Goal: Task Accomplishment & Management: Complete application form

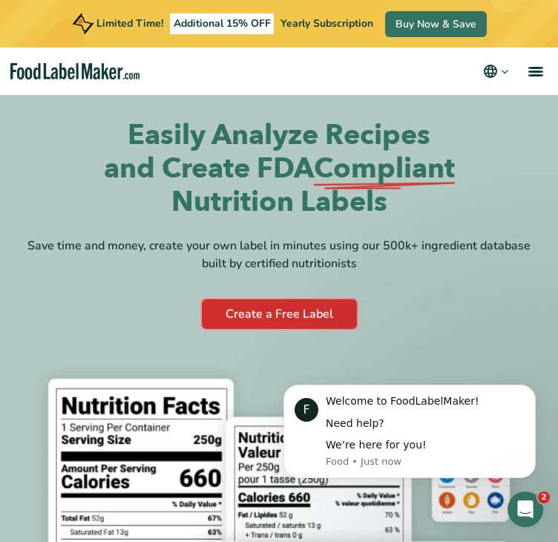
click at [316, 321] on link "Create a Free Label" at bounding box center [279, 314] width 155 height 30
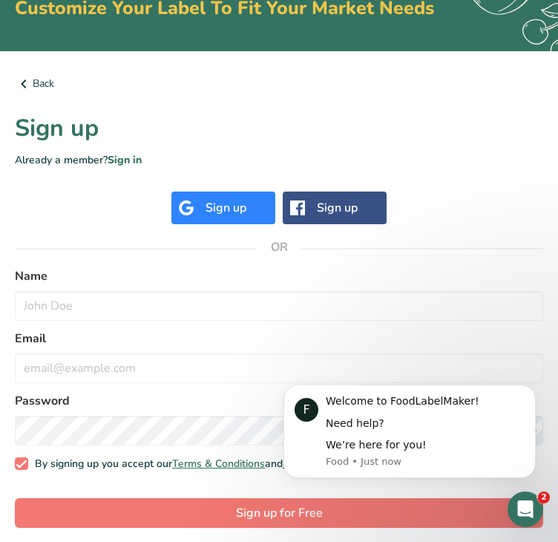
scroll to position [111, 0]
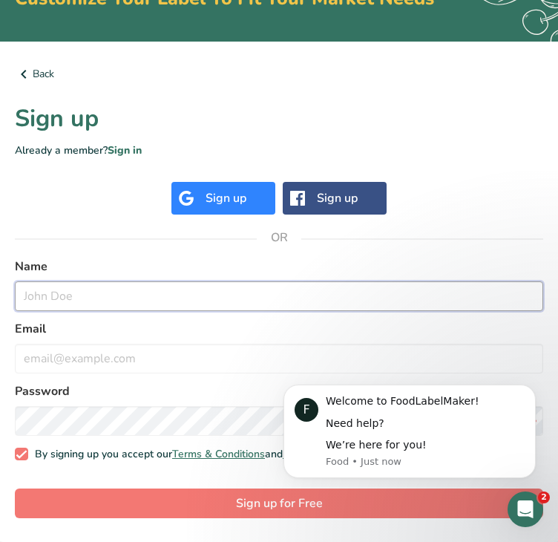
click at [264, 297] on input "text" at bounding box center [279, 296] width 529 height 30
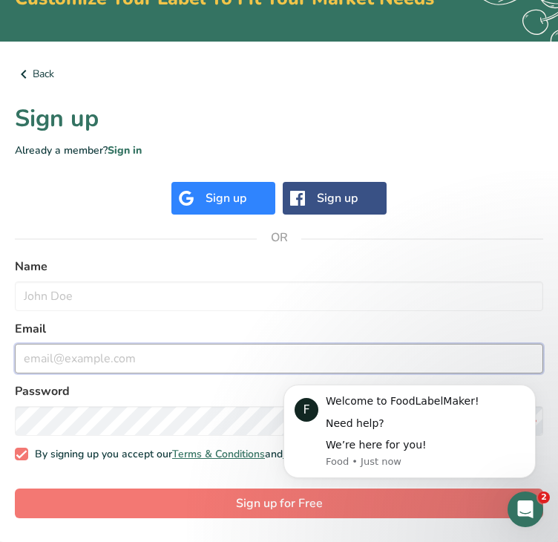
click at [213, 360] on input "email" at bounding box center [279, 359] width 529 height 30
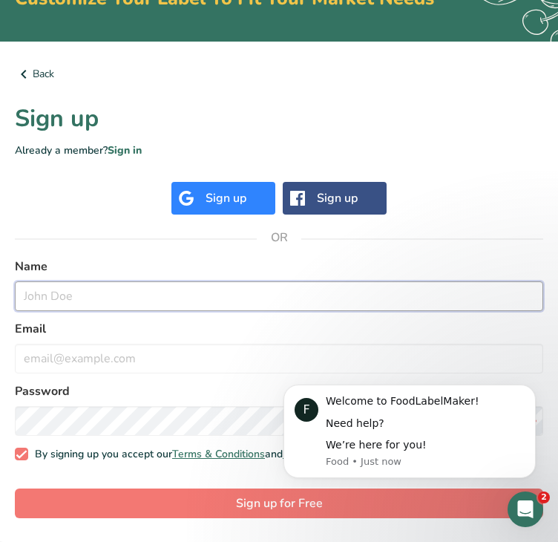
click at [241, 288] on input "text" at bounding box center [279, 296] width 529 height 30
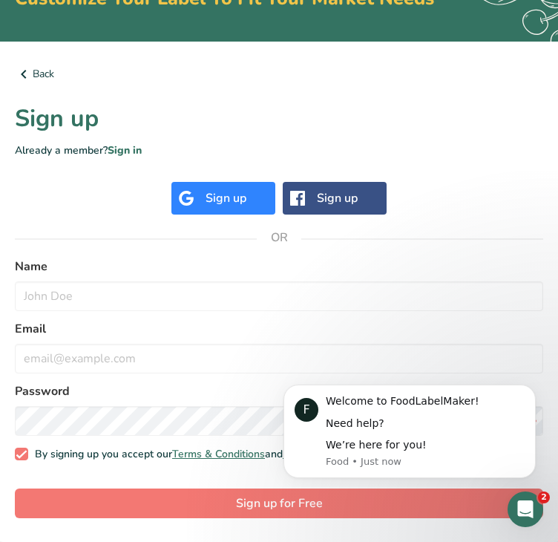
click at [223, 206] on div "Sign up" at bounding box center [226, 198] width 41 height 18
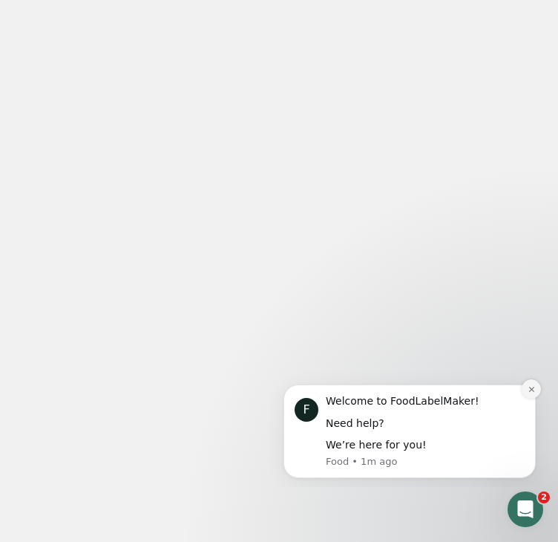
click at [532, 396] on button "Dismiss notification" at bounding box center [531, 388] width 19 height 19
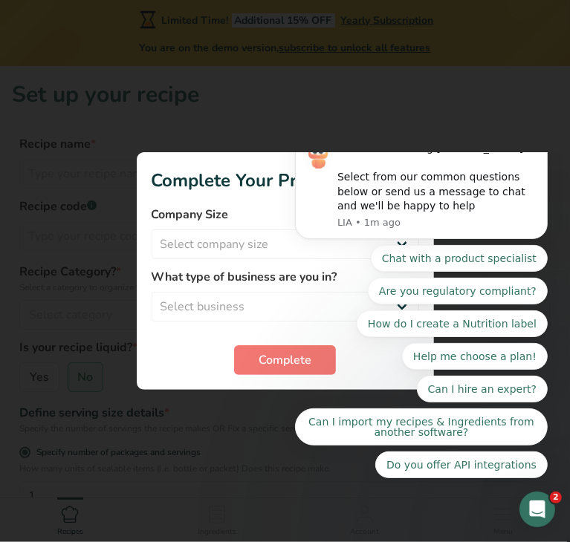
click at [544, 179] on div "Thanks for visiting FoodLabelMaker.com! Select from our common questions below …" at bounding box center [420, 185] width 253 height 108
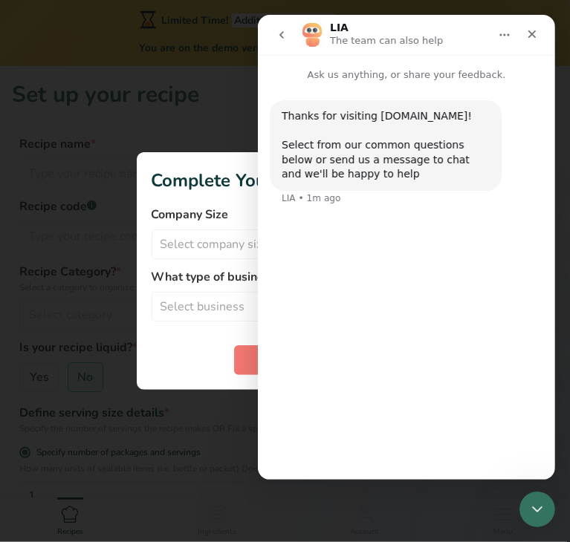
scroll to position [44, 0]
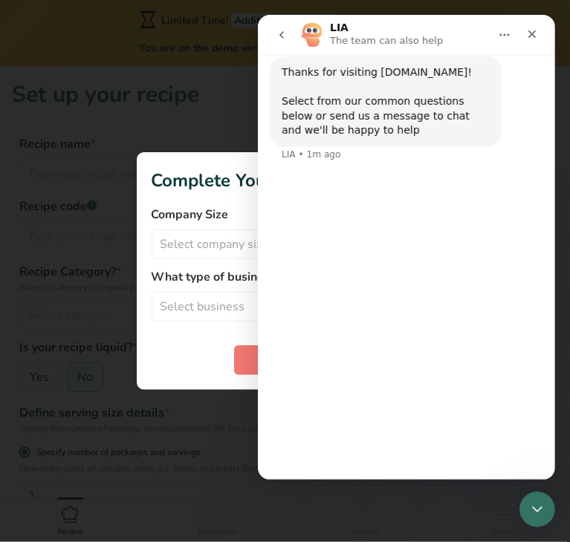
click at [232, 123] on div at bounding box center [285, 271] width 570 height 542
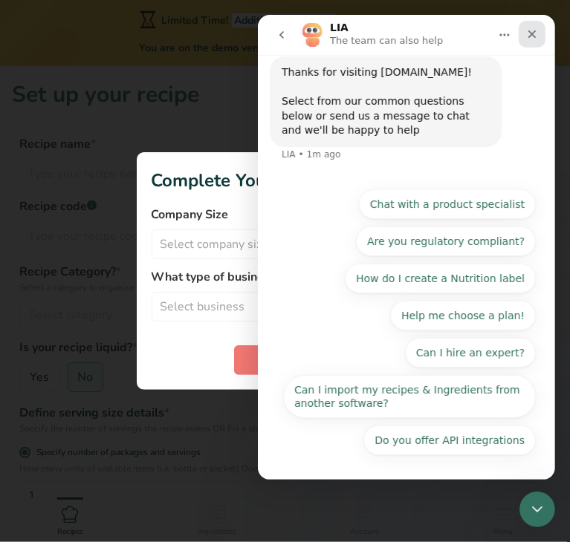
click at [530, 33] on icon "Close" at bounding box center [531, 34] width 8 height 8
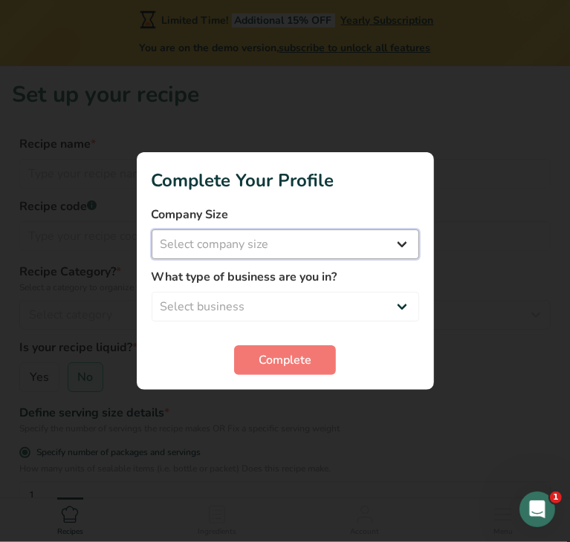
click at [356, 247] on select "Select company size Fewer than 10 Employees 10 to 50 Employees 51 to 500 Employ…" at bounding box center [285, 244] width 267 height 30
select select "1"
click at [152, 229] on select "Select company size Fewer than 10 Employees 10 to 50 Employees 51 to 500 Employ…" at bounding box center [285, 244] width 267 height 30
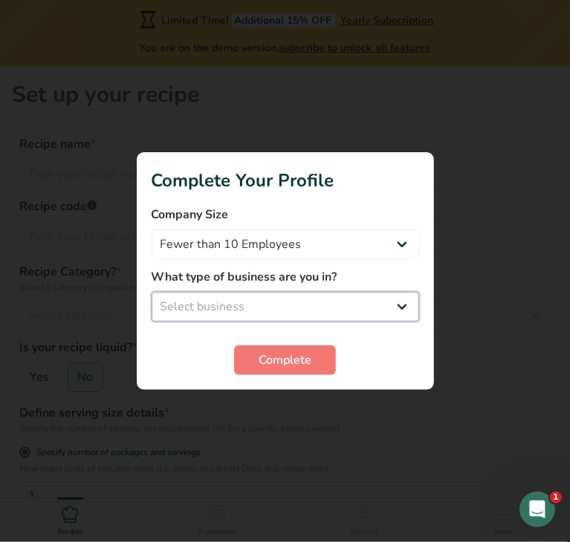
click at [328, 307] on select "Select business Packaged Food Manufacturer Restaurant & Cafe Bakery Meal Plans …" at bounding box center [285, 307] width 267 height 30
select select "8"
click at [152, 292] on select "Select business Packaged Food Manufacturer Restaurant & Cafe Bakery Meal Plans …" at bounding box center [285, 307] width 267 height 30
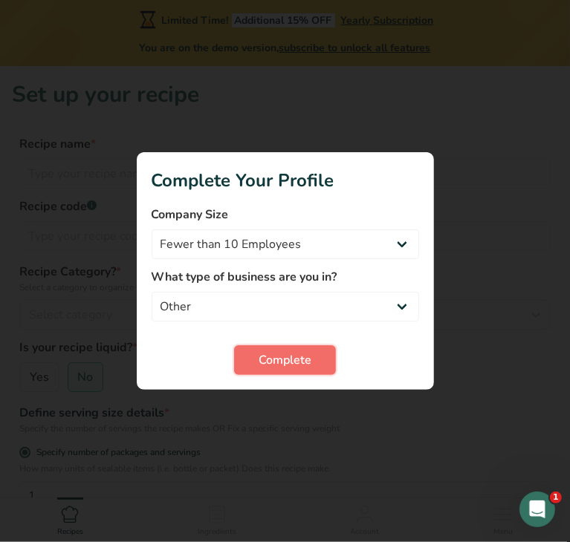
click at [297, 366] on span "Complete" at bounding box center [284, 360] width 53 height 18
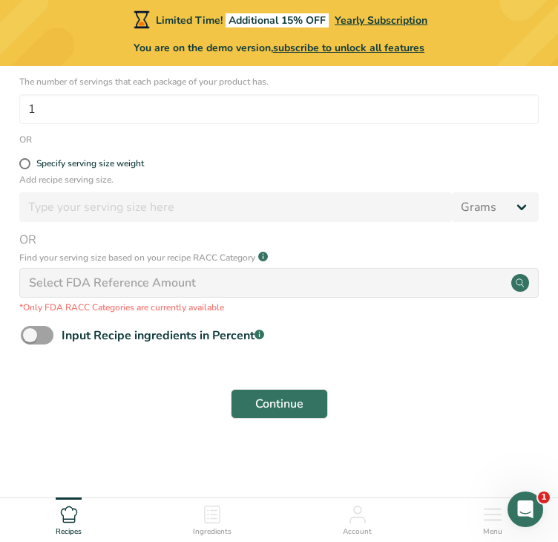
scroll to position [459, 0]
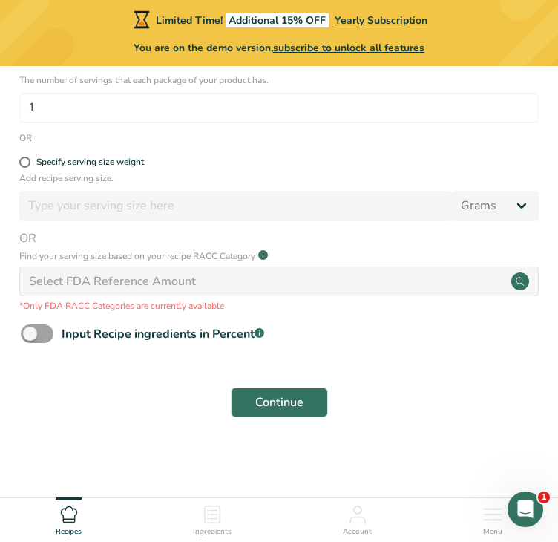
click at [208, 524] on div "Ingredients" at bounding box center [212, 518] width 39 height 40
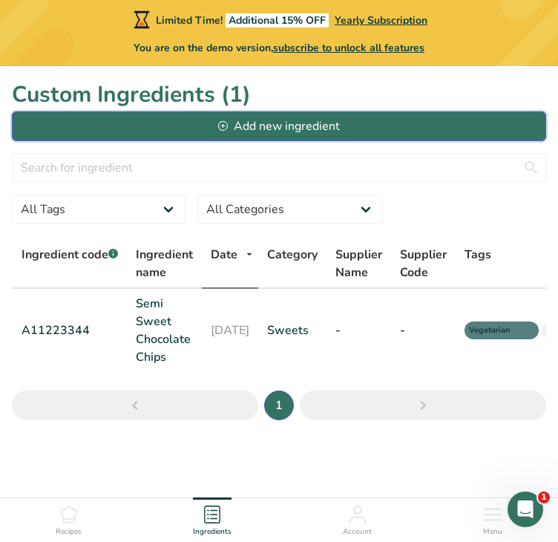
click at [356, 132] on button "Add new ingredient" at bounding box center [279, 126] width 535 height 30
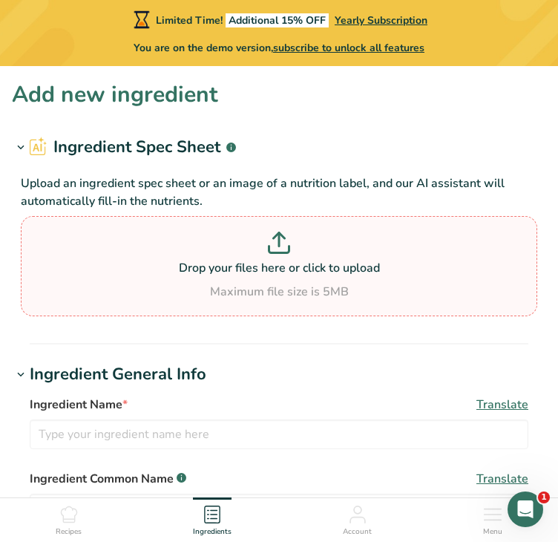
click at [281, 247] on icon at bounding box center [279, 243] width 22 height 22
click at [281, 247] on input "Drop your files here or click to upload Maximum file size is 5MB" at bounding box center [279, 266] width 517 height 100
type input "C:\fakepath\08-18-2025_SM_ Haleem, Kadhi and Bread.pdf"
click at [279, 246] on icon at bounding box center [279, 243] width 22 height 22
click at [279, 246] on input "Drop your files here or click to upload Maximum file size is 5MB" at bounding box center [279, 266] width 517 height 100
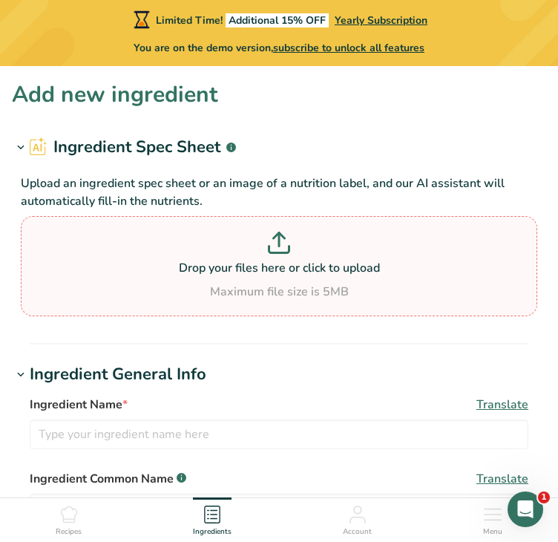
type input "C:\fakepath\08-18-2025_SM_ Haleem, Kadhi and Bread.pdf"
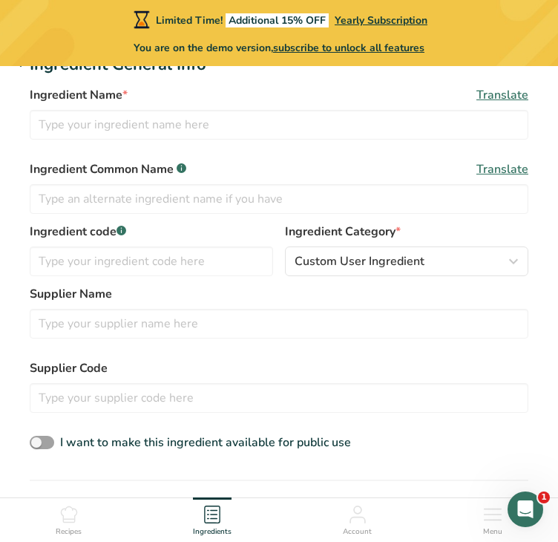
scroll to position [313, 0]
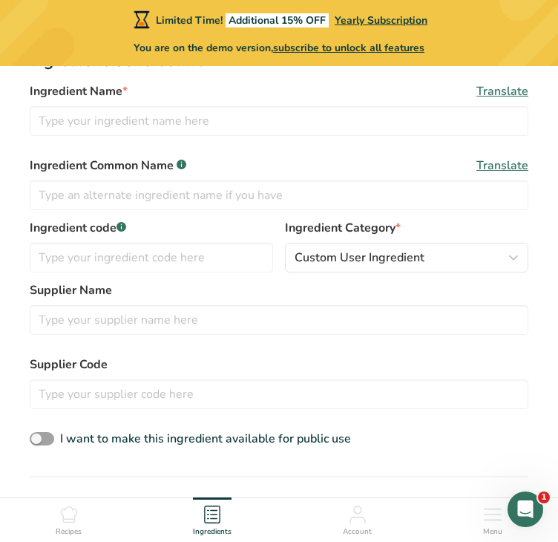
drag, startPoint x: 552, startPoint y: 314, endPoint x: 548, endPoint y: 329, distance: 15.3
click at [552, 319] on section "Add new ingredient Ingredient Spec Sheet .a-a{fill:#347362;}.b-a{fill:#fff;} Up…" at bounding box center [279, 397] width 558 height 1289
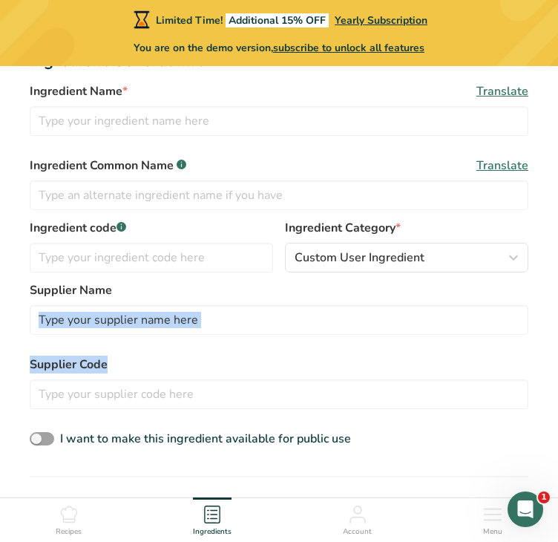
drag, startPoint x: 548, startPoint y: 329, endPoint x: 536, endPoint y: 375, distance: 47.6
click at [538, 362] on section "Add new ingredient Ingredient Spec Sheet .a-a{fill:#347362;}.b-a{fill:#fff;} Up…" at bounding box center [279, 397] width 558 height 1289
click at [535, 396] on div "Ingredient Name * Translate Ingredient Common Name .a-a{fill:#347362;}.b-a{fill…" at bounding box center [279, 266] width 535 height 385
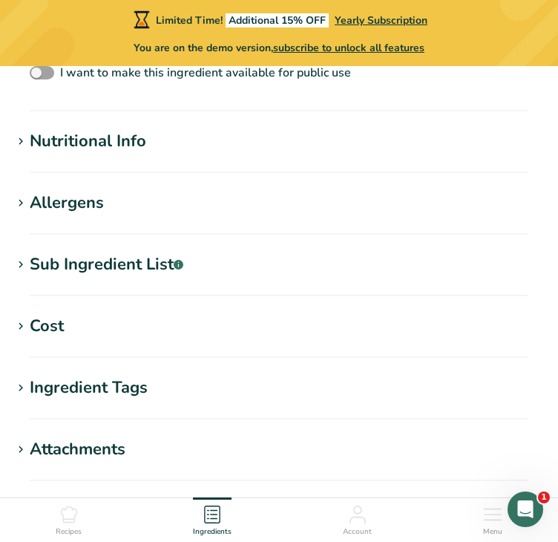
scroll to position [651, 0]
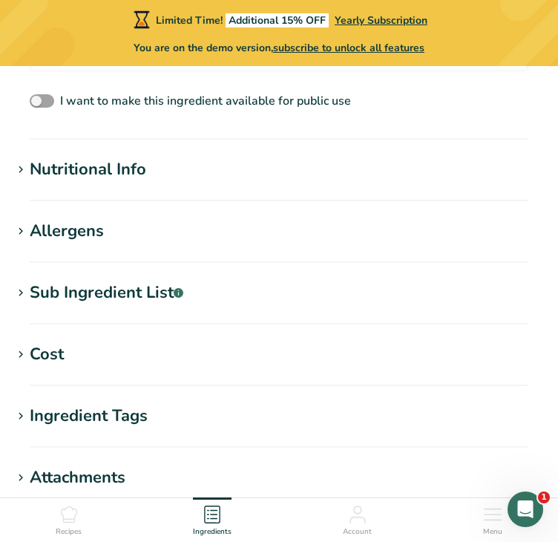
drag, startPoint x: 541, startPoint y: 289, endPoint x: 536, endPoint y: 245, distance: 44.1
click at [540, 255] on section "Add new ingredient Ingredient Spec Sheet .a-a{fill:#347362;}.b-a{fill:#fff;} Up…" at bounding box center [279, 59] width 558 height 1289
click at [42, 177] on div "Nutritional Info" at bounding box center [88, 169] width 117 height 25
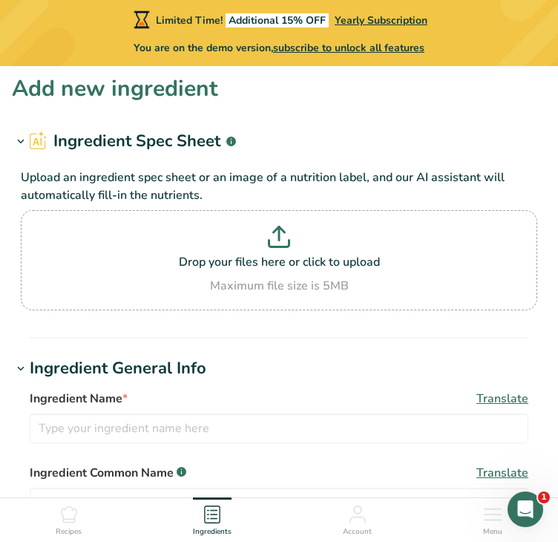
scroll to position [0, 0]
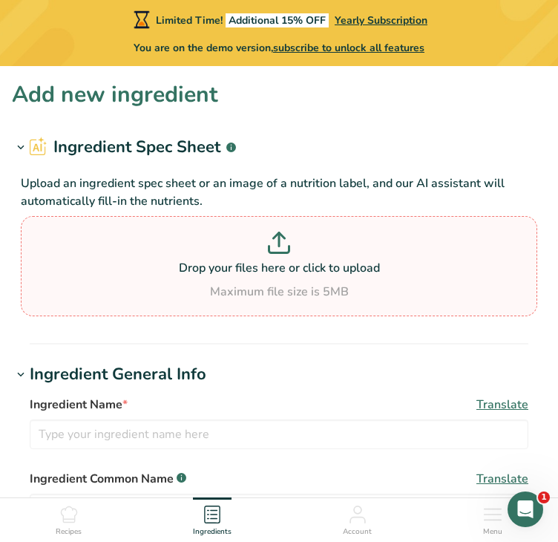
click at [300, 242] on p at bounding box center [279, 245] width 509 height 27
click at [300, 242] on input "Drop your files here or click to upload Maximum file size is 5MB" at bounding box center [279, 266] width 517 height 100
type input "C:\fakepath\08-18-2025_SM_ Haleem, Kadhi and Bread.pdf"
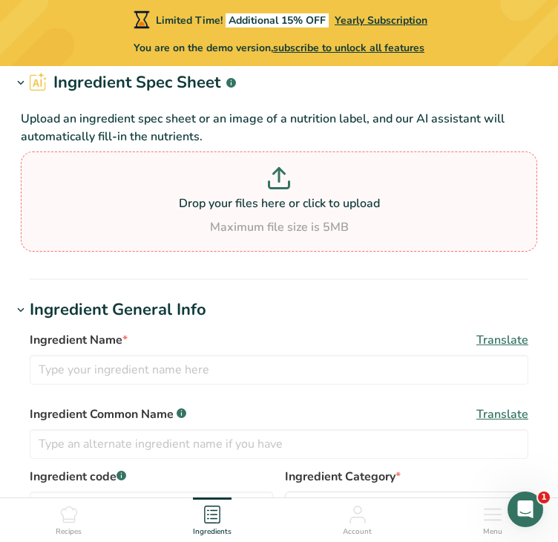
scroll to position [65, 0]
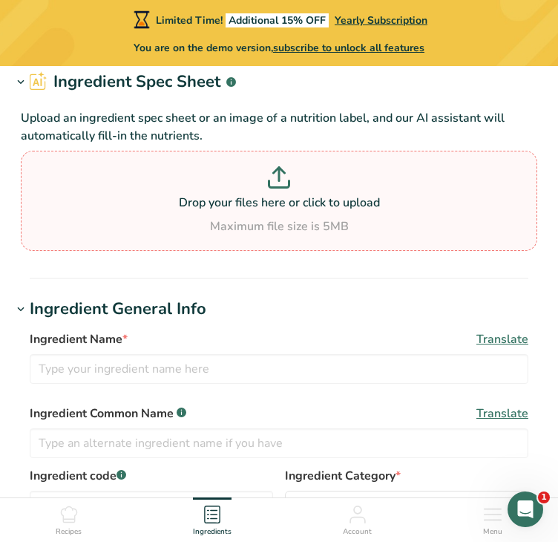
click at [279, 168] on icon at bounding box center [279, 174] width 0 height 13
click at [279, 167] on input "Drop your files here or click to upload Maximum file size is 5MB" at bounding box center [279, 201] width 517 height 100
type input "C:\fakepath\08-18-2025_SM_ Haleem, Kadhi and Bread.pdf"
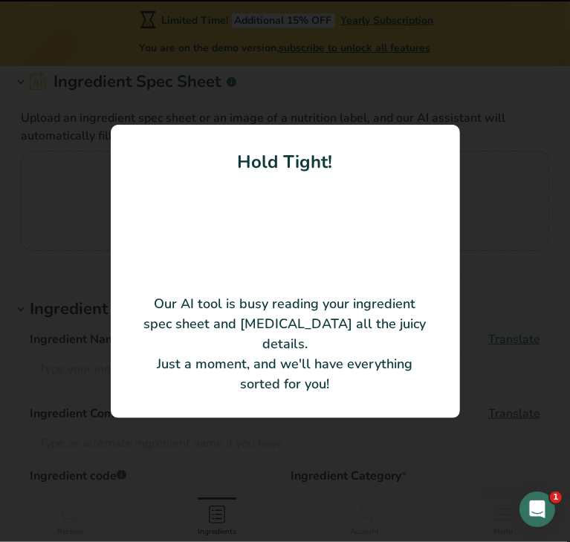
type input "Haleem Wheat"
type input "0"
type KJ "0"
type Fat "0"
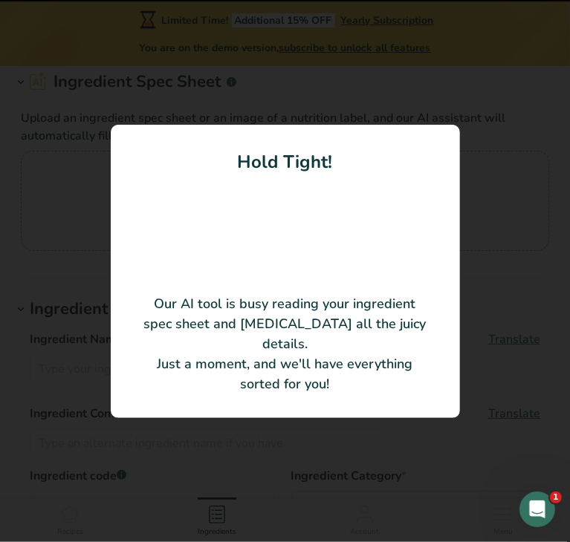
type Fat "0"
type input "0"
type Carbohydrates "0"
type Fiber "0"
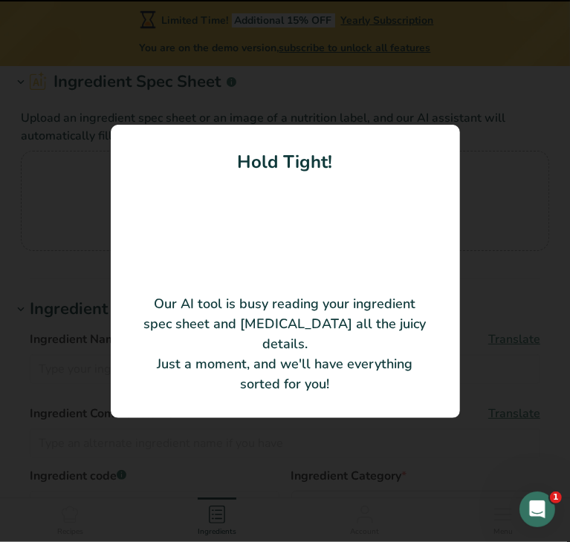
type Sugars "0"
type input "0"
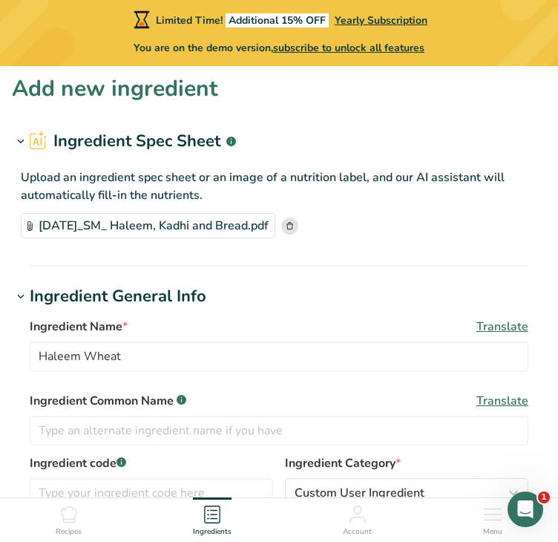
scroll to position [0, 0]
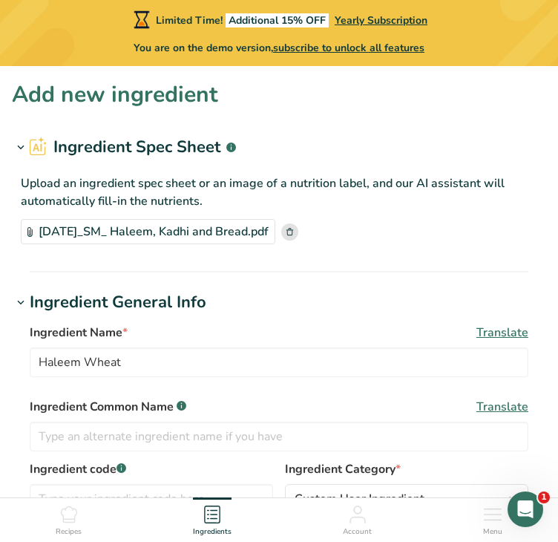
click at [348, 251] on div "Upload an ingredient spec sheet or an image of a nutrition label, and our AI as…" at bounding box center [279, 207] width 535 height 94
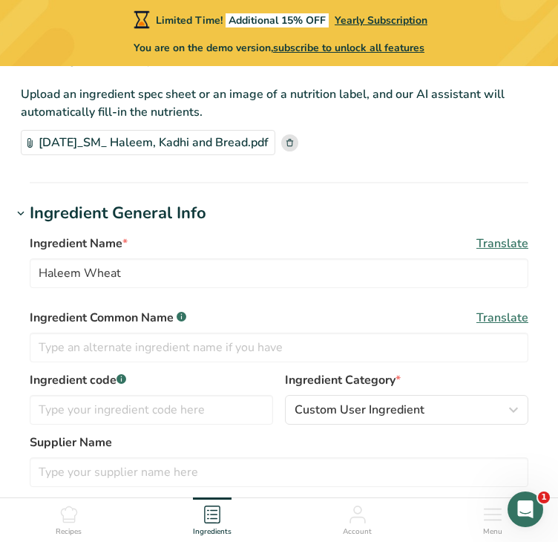
scroll to position [97, 0]
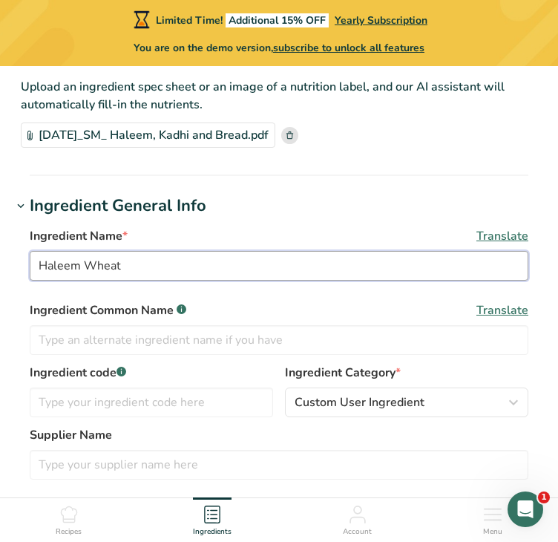
click at [315, 274] on input "Haleem Wheat" at bounding box center [279, 266] width 499 height 30
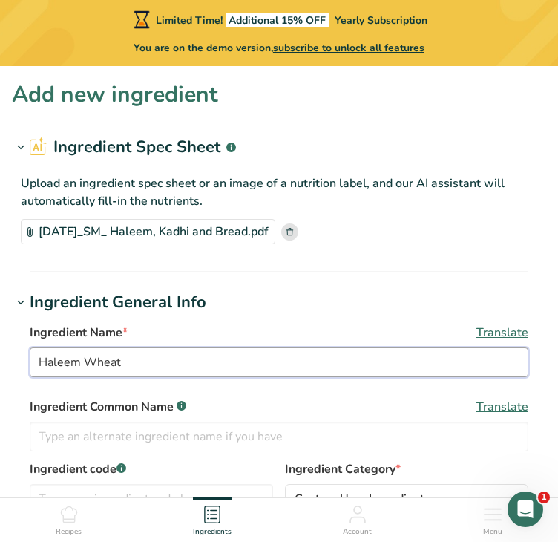
scroll to position [0, 0]
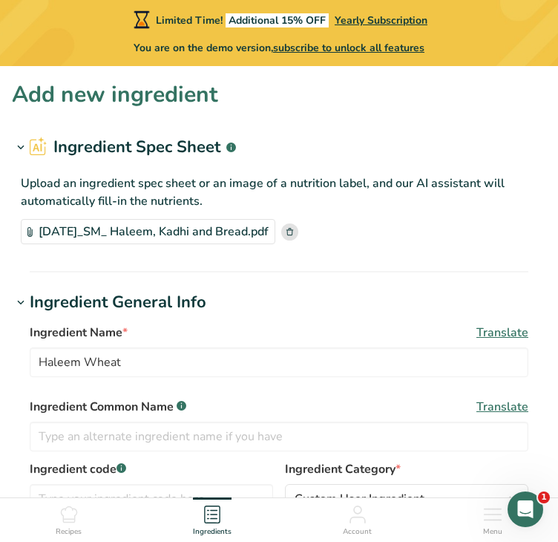
click at [303, 340] on div "Ingredient Name * Translate" at bounding box center [279, 333] width 499 height 18
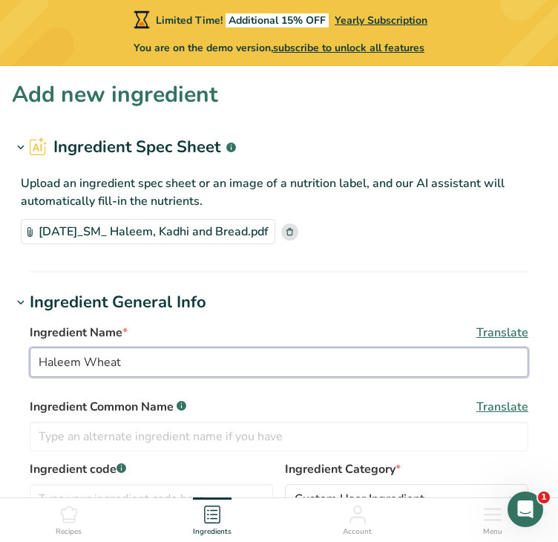
click at [296, 360] on input "Haleem Wheat" at bounding box center [279, 363] width 499 height 30
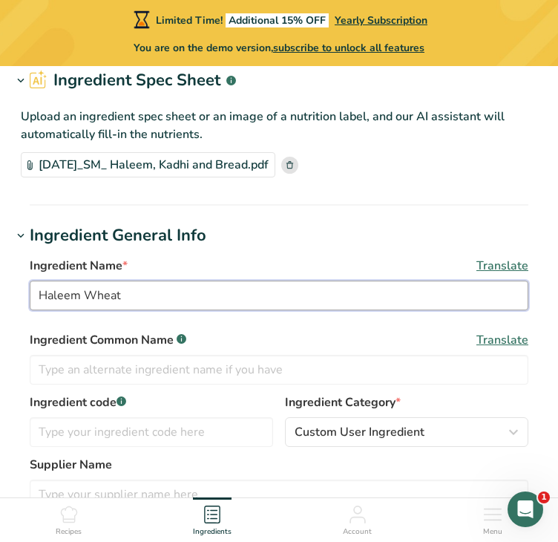
scroll to position [68, 0]
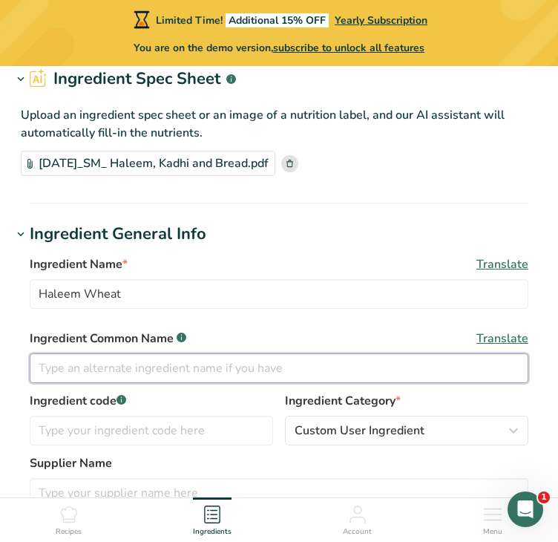
click at [295, 366] on input "text" at bounding box center [279, 369] width 499 height 30
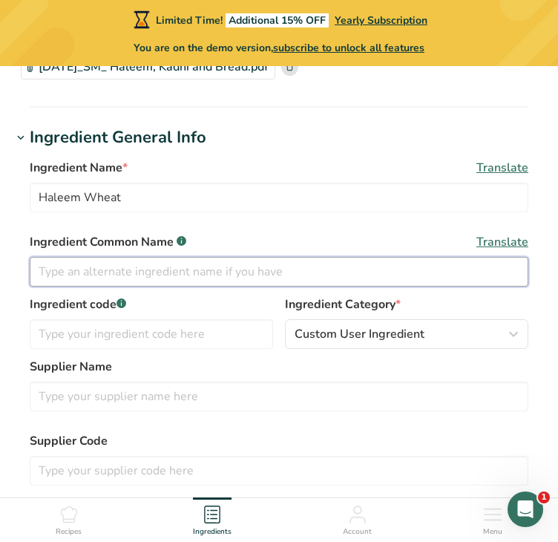
scroll to position [166, 0]
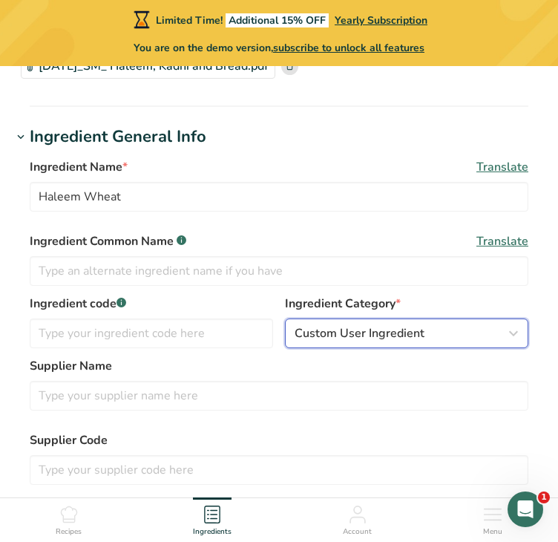
click at [333, 323] on button "Custom User Ingredient" at bounding box center [407, 334] width 244 height 30
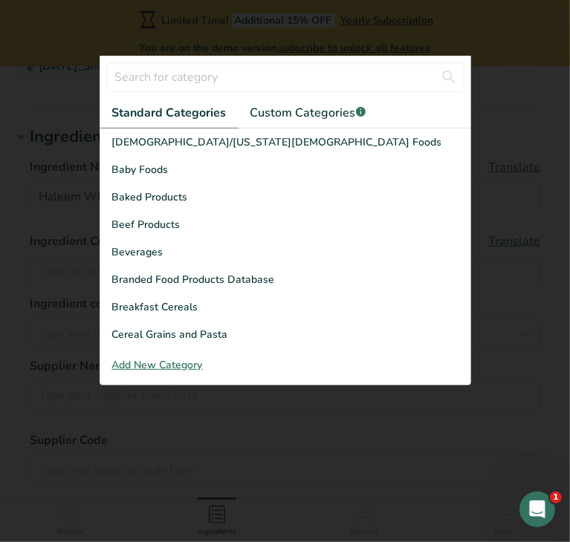
click at [349, 400] on div at bounding box center [285, 271] width 570 height 542
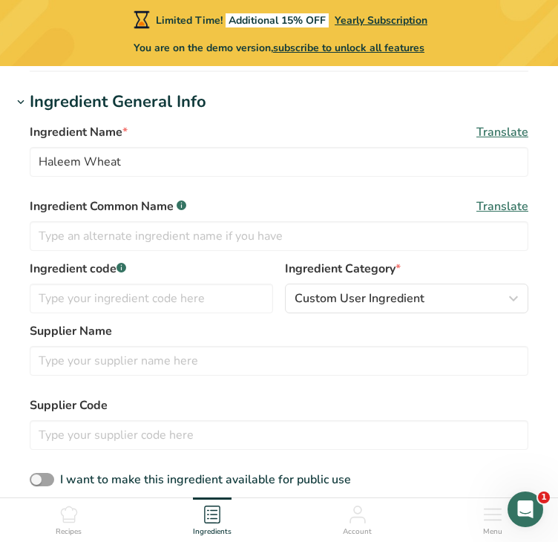
scroll to position [0, 0]
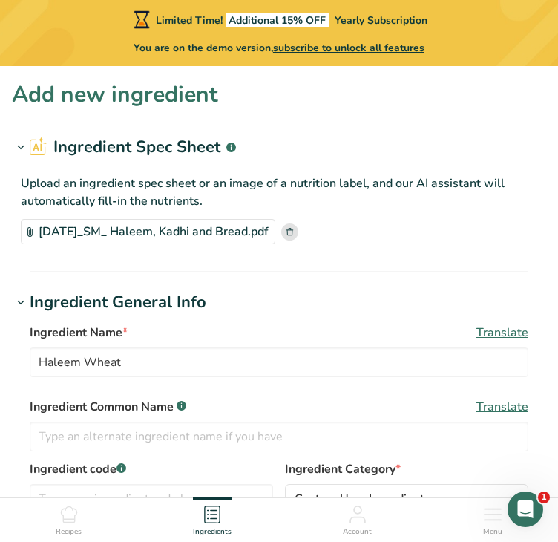
click at [182, 299] on div "Ingredient General Info" at bounding box center [118, 302] width 177 height 25
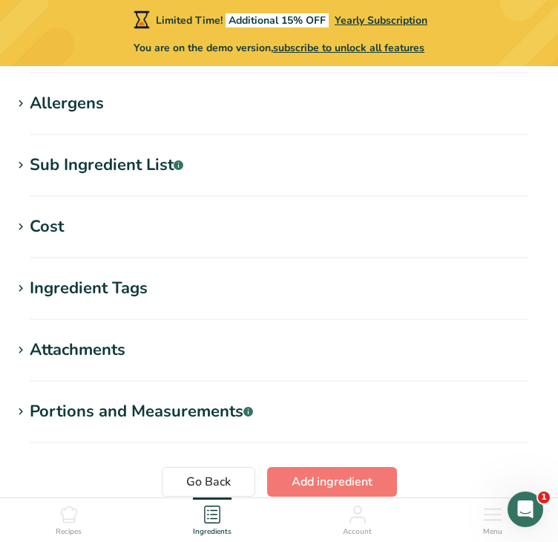
scroll to position [807, 0]
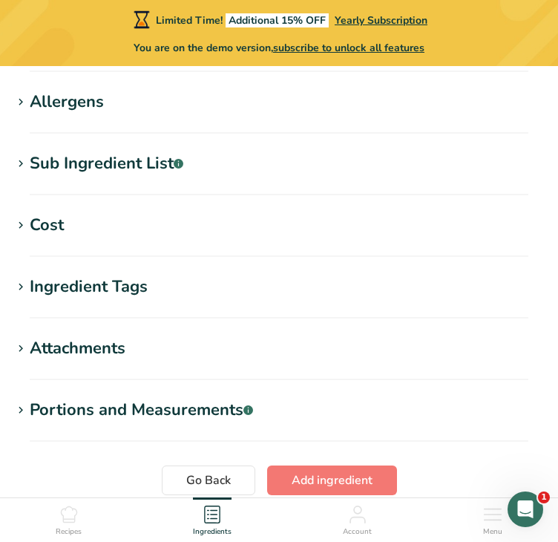
click at [77, 342] on div "Attachments" at bounding box center [78, 348] width 96 height 25
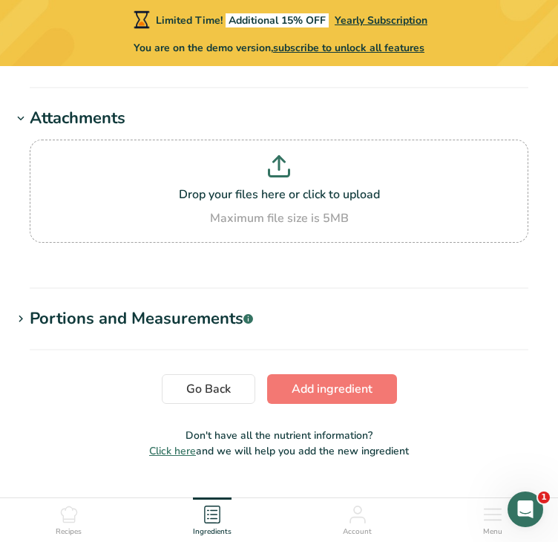
scroll to position [1038, 0]
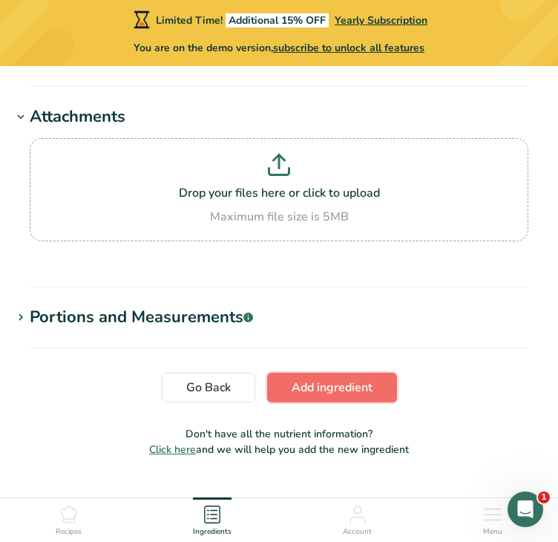
click at [331, 380] on span "Add ingredient" at bounding box center [332, 388] width 81 height 18
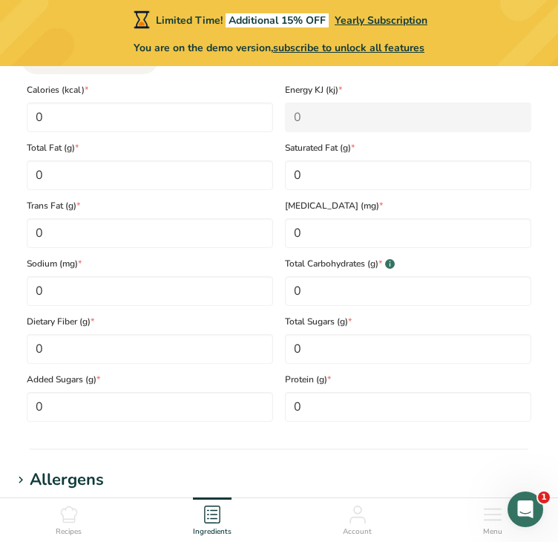
scroll to position [0, 0]
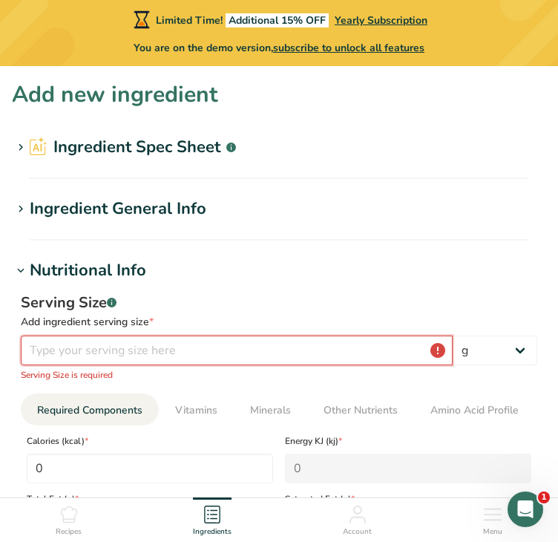
click at [241, 359] on input "number" at bounding box center [237, 351] width 432 height 30
click at [62, 528] on span "Recipes" at bounding box center [69, 532] width 26 height 11
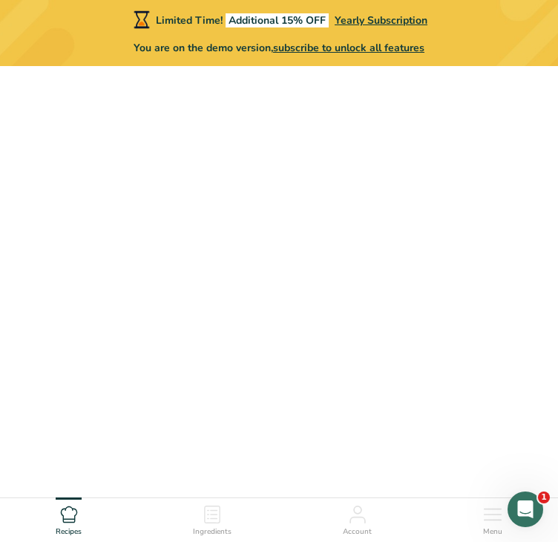
click at [229, 521] on div "Ingredients" at bounding box center [212, 518] width 39 height 40
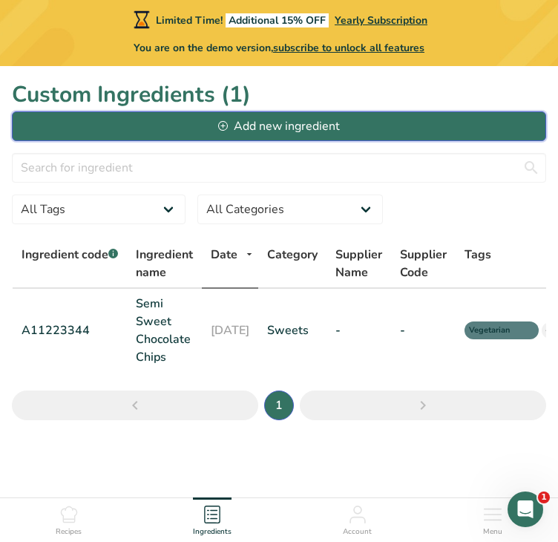
click at [264, 124] on div "Add new ingredient" at bounding box center [279, 126] width 122 height 18
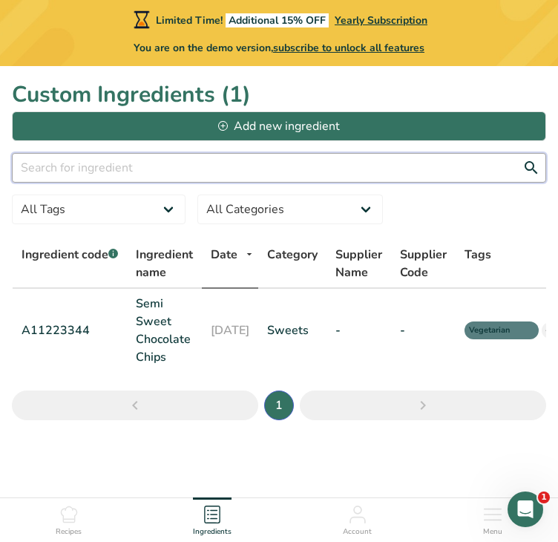
click at [172, 170] on input "text" at bounding box center [279, 168] width 535 height 30
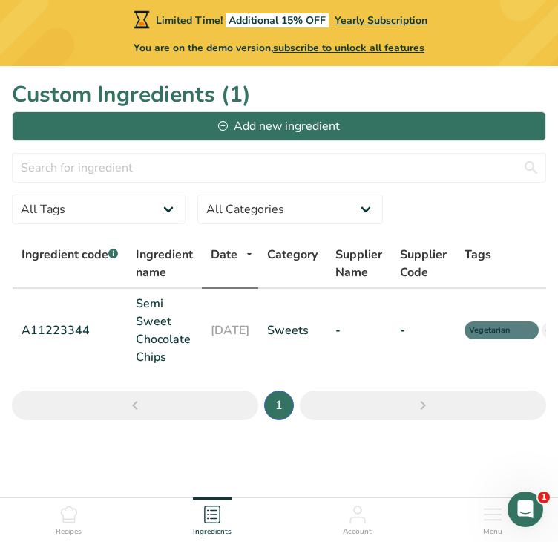
click at [90, 518] on ul "Recipes Ingredients Account Menu" at bounding box center [279, 518] width 558 height 40
click at [114, 207] on select "All Tags Source of Antioxidants Prebiotic Effect Source of Omega 3 Plant-based …" at bounding box center [99, 210] width 174 height 30
click at [234, 198] on select "All Categories American Indian/Alaska Native Foods Baby Foods Baked Products Be…" at bounding box center [291, 210] width 186 height 30
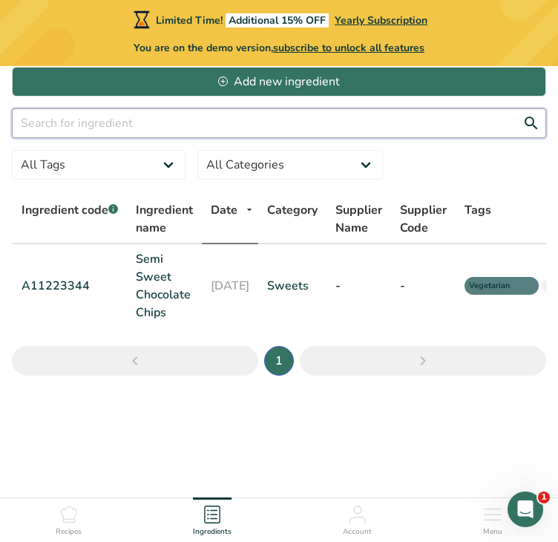
click at [146, 119] on input "text" at bounding box center [279, 123] width 535 height 30
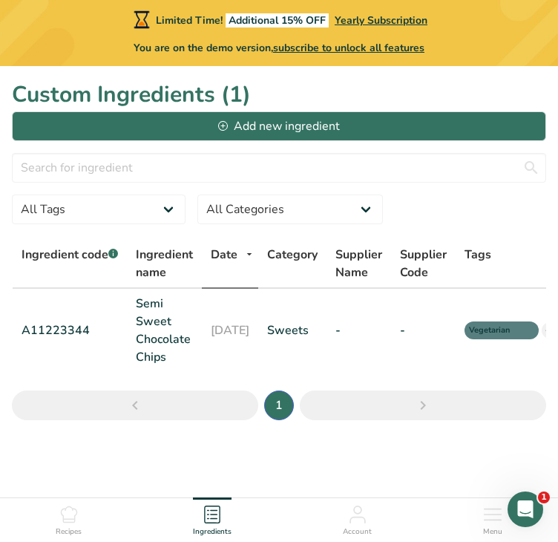
click at [45, 519] on ul "Recipes Ingredients Account Menu" at bounding box center [279, 518] width 558 height 40
click at [65, 521] on icon at bounding box center [68, 514] width 16 height 16
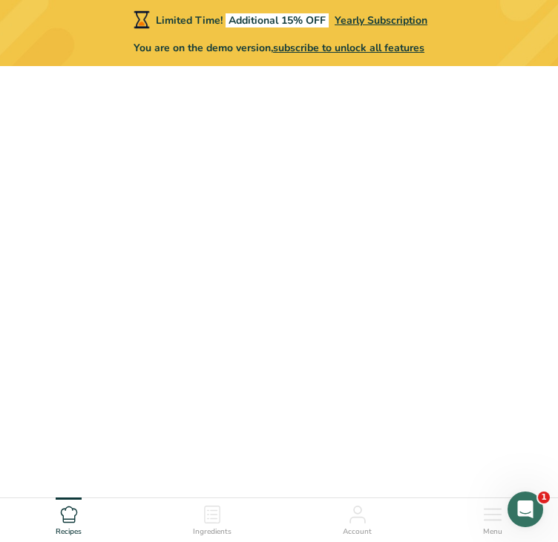
click at [65, 521] on icon at bounding box center [68, 514] width 16 height 16
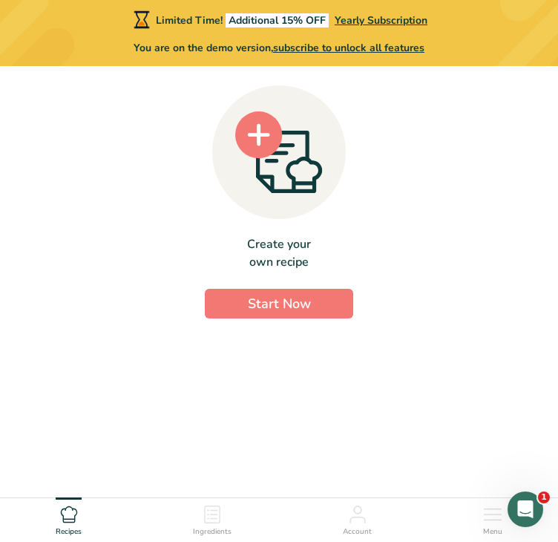
click at [230, 517] on div "Ingredients" at bounding box center [212, 518] width 39 height 40
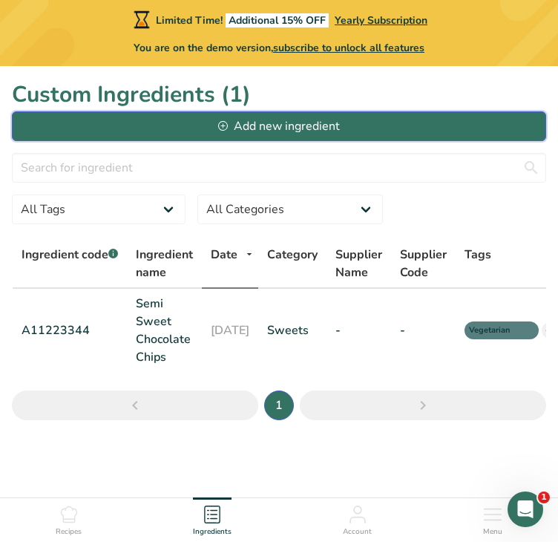
click at [261, 131] on div "Add new ingredient" at bounding box center [279, 126] width 122 height 18
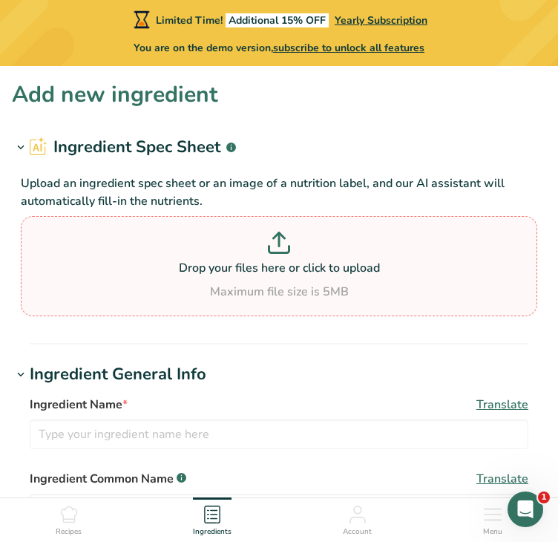
click at [282, 255] on p at bounding box center [279, 245] width 509 height 27
click at [282, 255] on input "Drop your files here or click to upload Maximum file size is 5MB" at bounding box center [279, 266] width 517 height 100
type input "C:\fakepath\08-25-2025_FF_Aloo Gosht, Roti, Masoor Pulav, Kadhi (2).pdf"
click at [276, 265] on p "Drop your files here or click to upload" at bounding box center [279, 268] width 509 height 18
click at [276, 265] on input "Drop your files here or click to upload Maximum file size is 5MB" at bounding box center [279, 266] width 517 height 100
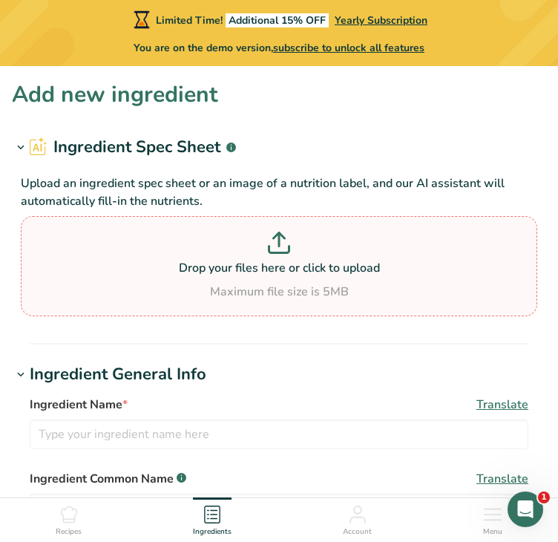
type input "C:\fakepath\08-25-2025_FF_Aloo Gosht, Roti, Masoor Pulav, Kadhi.pdf"
